Goal: Check status: Check status

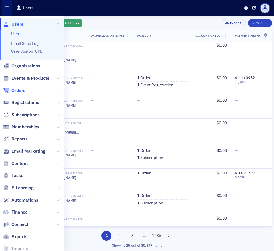
click at [19, 90] on span "Orders" at bounding box center [18, 90] width 14 height 6
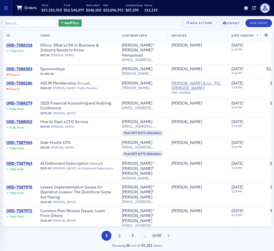
click at [22, 21] on input "search" at bounding box center [29, 23] width 55 height 8
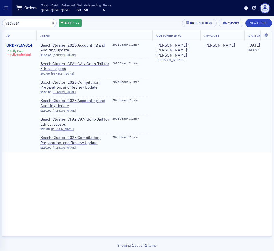
type input "7167814"
click at [20, 42] on td "ORD-7167814 Fully Paid Fully Refunded" at bounding box center [19, 96] width 34 height 111
click at [19, 46] on div "ORD-7167814" at bounding box center [19, 45] width 26 height 5
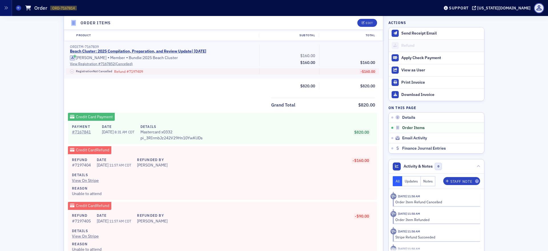
scroll to position [393, 0]
click at [81, 182] on link "View On Stripe" at bounding box center [220, 181] width 297 height 6
click at [17, 5] on span at bounding box center [18, 7] width 5 height 5
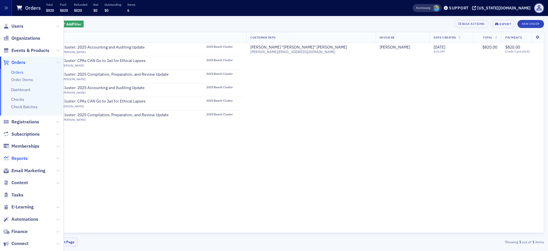
click at [23, 160] on span "Reports" at bounding box center [19, 158] width 16 height 6
